Goal: Purchase product/service

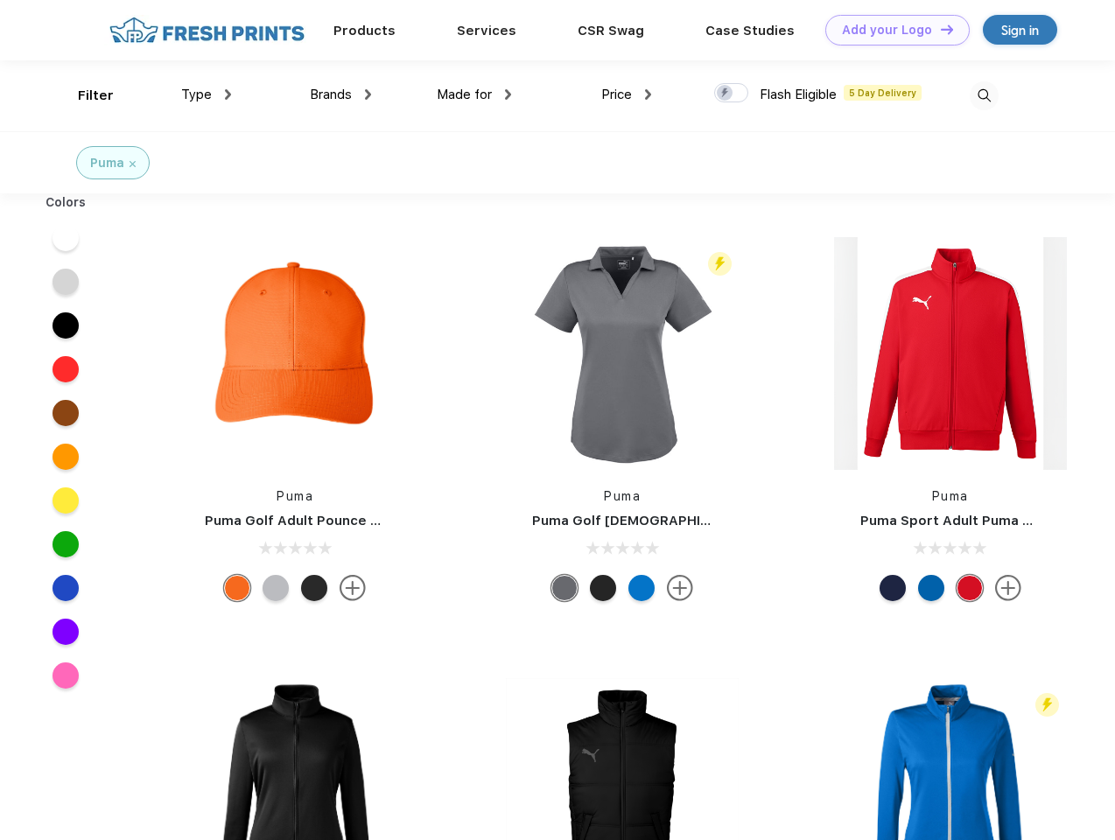
click at [891, 30] on link "Add your Logo Design Tool" at bounding box center [897, 30] width 144 height 31
click at [0, 0] on div "Design Tool" at bounding box center [0, 0] width 0 height 0
click at [939, 29] on link "Add your Logo Design Tool" at bounding box center [897, 30] width 144 height 31
click at [84, 95] on div "Filter" at bounding box center [96, 96] width 36 height 20
click at [207, 95] on span "Type" at bounding box center [196, 95] width 31 height 16
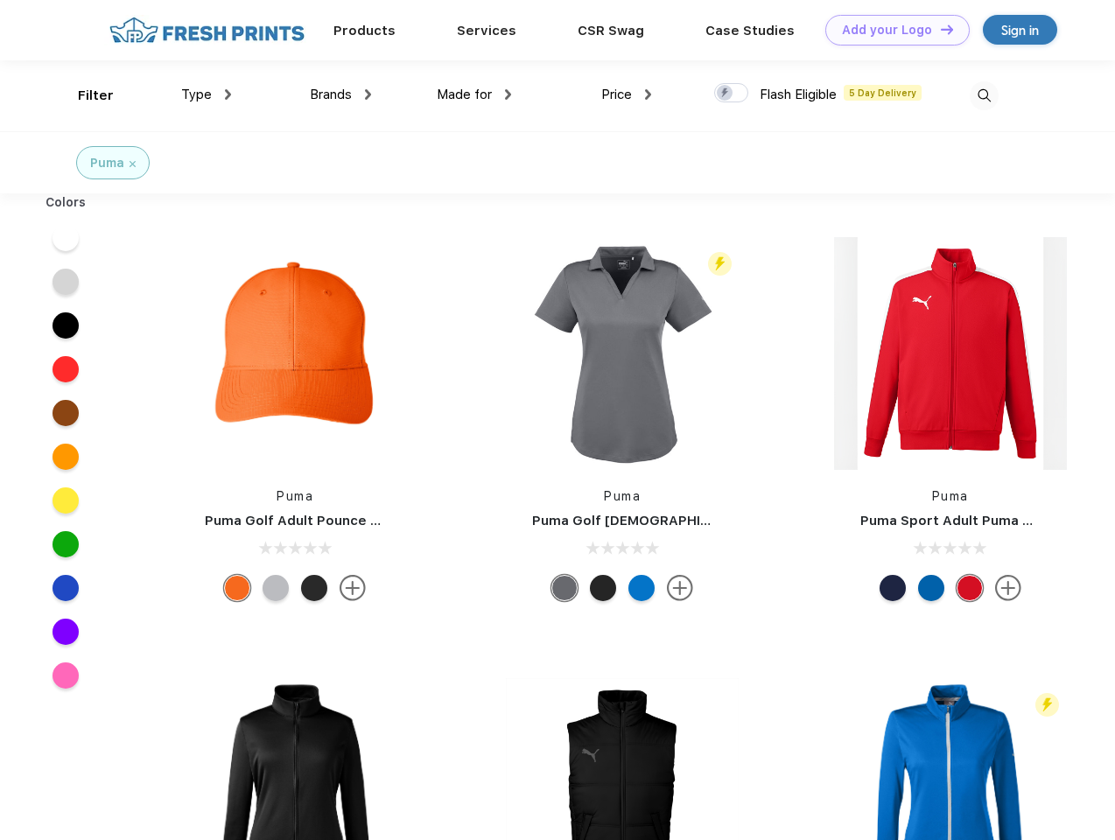
click at [340, 95] on span "Brands" at bounding box center [331, 95] width 42 height 16
click at [474, 95] on span "Made for" at bounding box center [464, 95] width 55 height 16
click at [627, 95] on span "Price" at bounding box center [616, 95] width 31 height 16
click at [732, 94] on div at bounding box center [731, 92] width 34 height 19
click at [725, 94] on input "checkbox" at bounding box center [719, 87] width 11 height 11
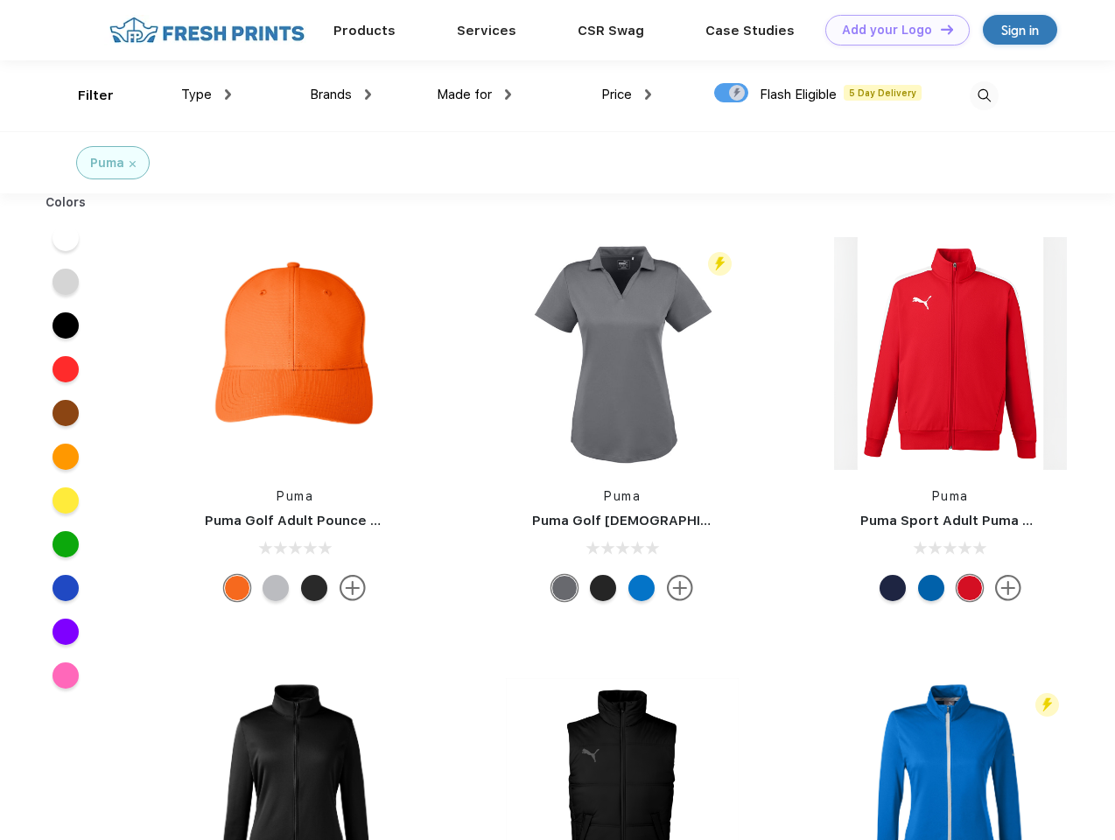
click at [984, 95] on img at bounding box center [984, 95] width 29 height 29
